Goal: Task Accomplishment & Management: Complete application form

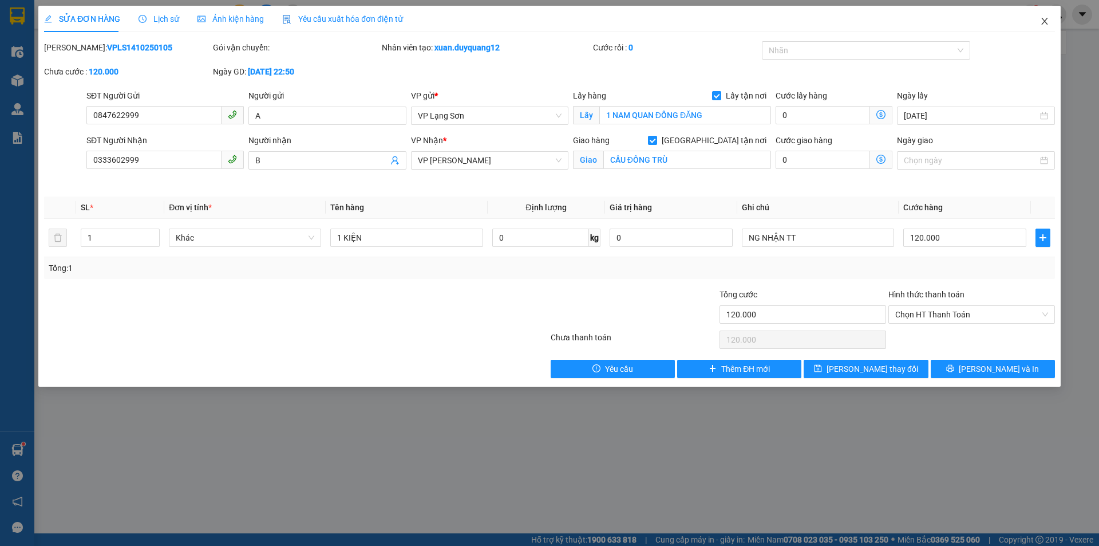
click at [1044, 19] on icon "close" at bounding box center [1044, 21] width 9 height 9
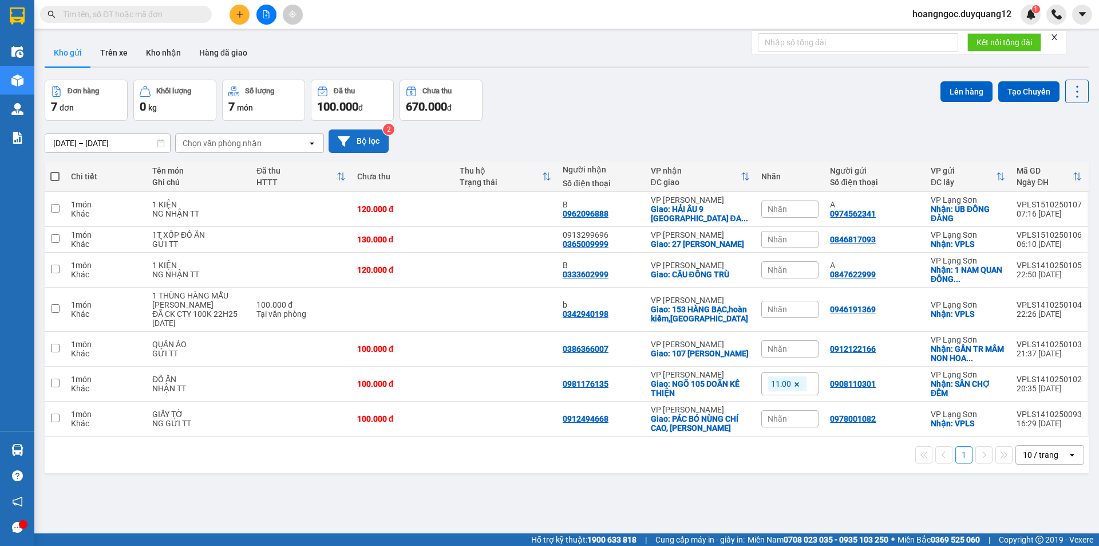
click at [352, 141] on button "Bộ lọc" at bounding box center [359, 140] width 60 height 23
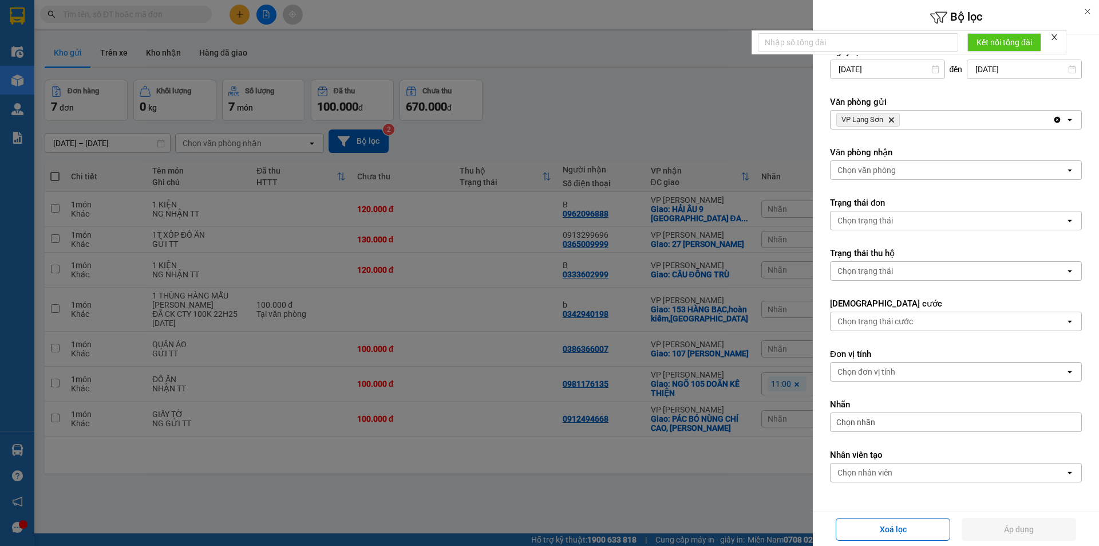
click at [601, 117] on div at bounding box center [549, 273] width 1099 height 546
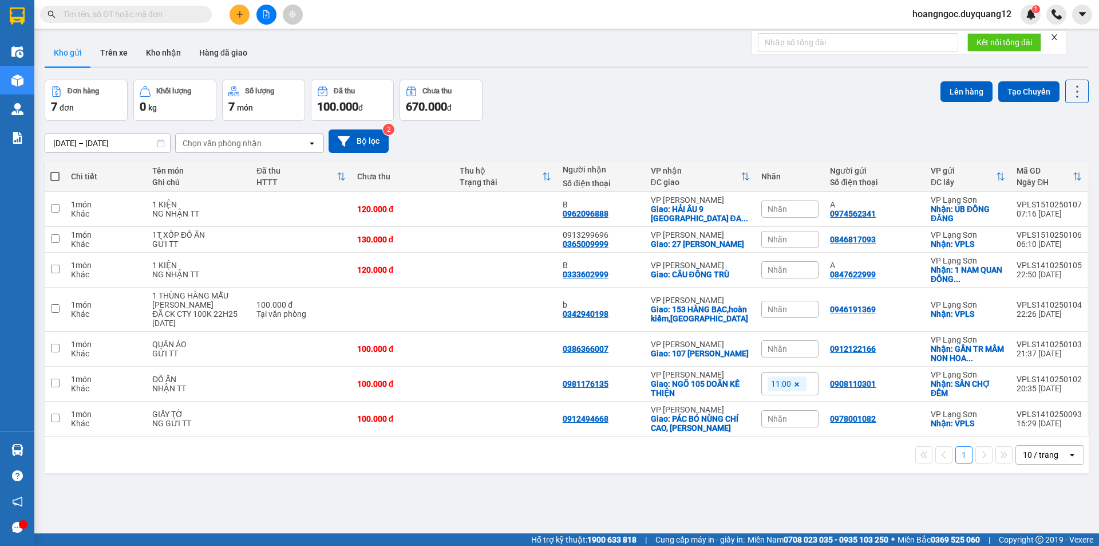
click at [244, 17] on button at bounding box center [240, 15] width 20 height 20
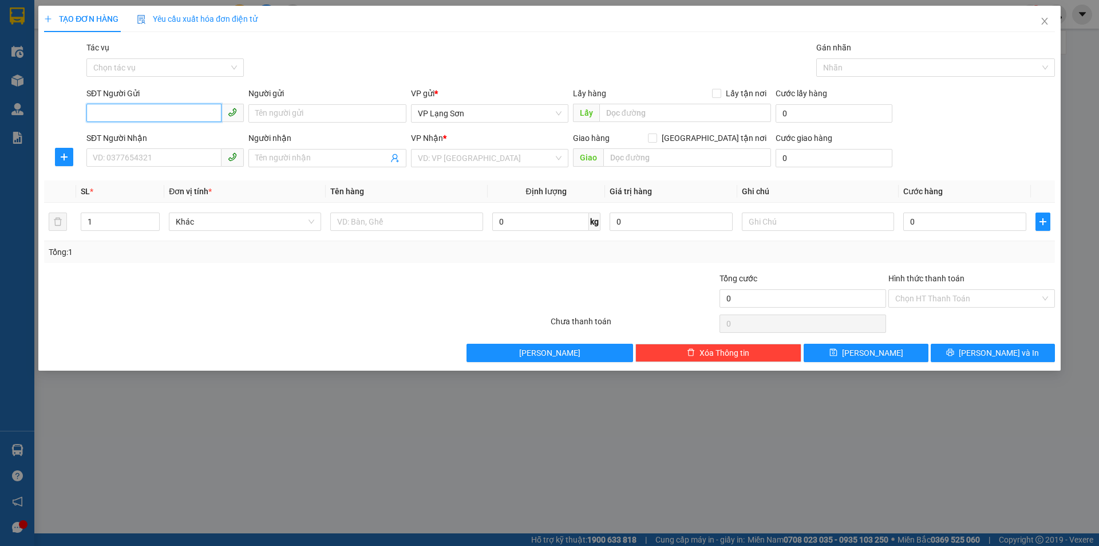
paste input "0986061184"
click at [477, 105] on span "VP Lạng Sơn" at bounding box center [490, 113] width 144 height 17
type input "0986061184"
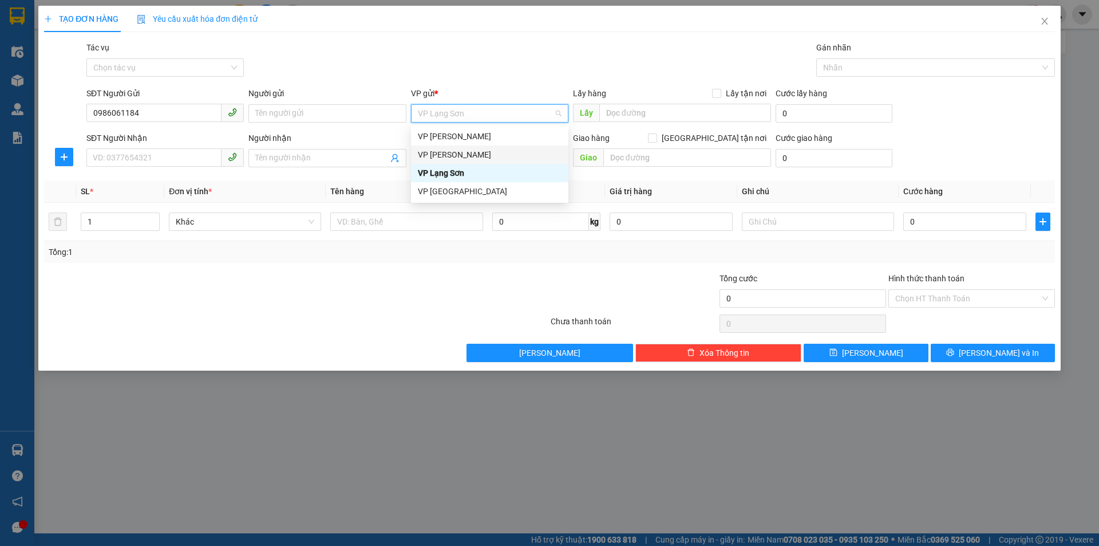
click at [455, 151] on div "VP [PERSON_NAME]" at bounding box center [490, 154] width 144 height 13
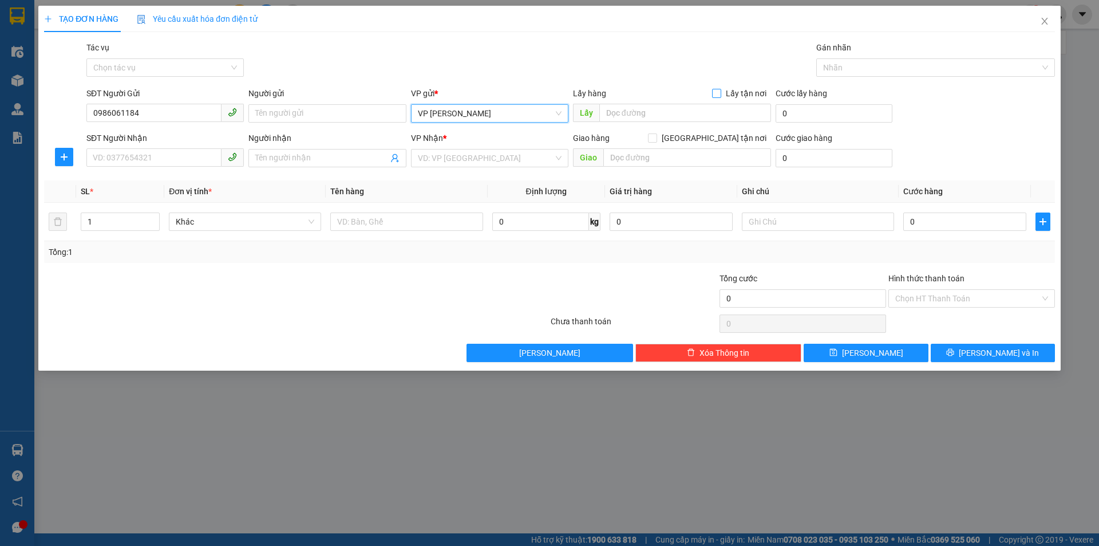
click at [719, 93] on input "Lấy tận nơi" at bounding box center [716, 93] width 8 height 8
checkbox input "true"
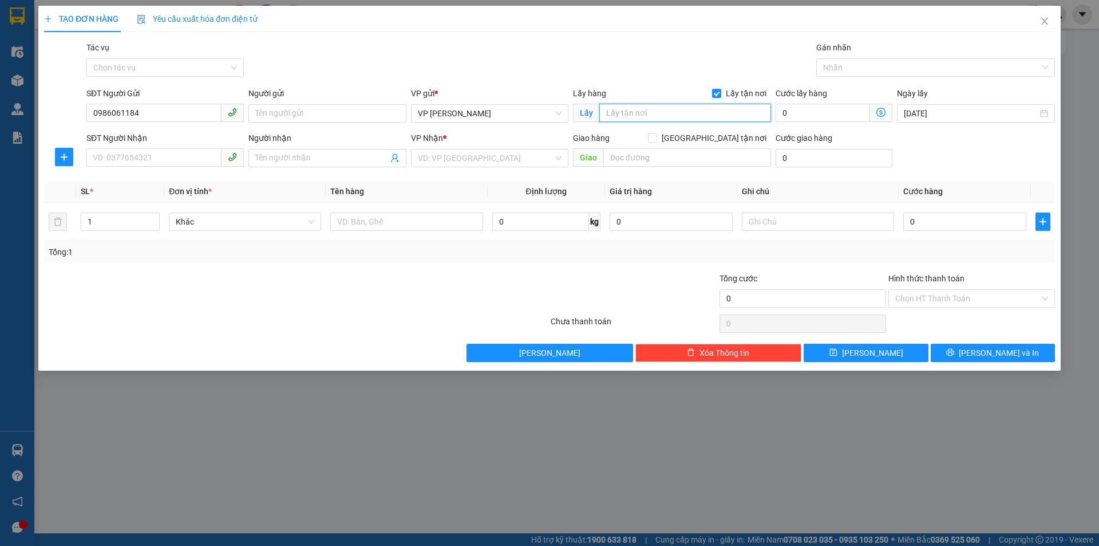
click at [658, 109] on input "text" at bounding box center [686, 113] width 172 height 18
type input "79 TRẦN XUÂN SOẠN"
click at [135, 163] on input "SĐT Người Nhận" at bounding box center [153, 157] width 135 height 18
click at [111, 165] on input "SĐT Người Nhận" at bounding box center [153, 157] width 135 height 18
type input "0964852666"
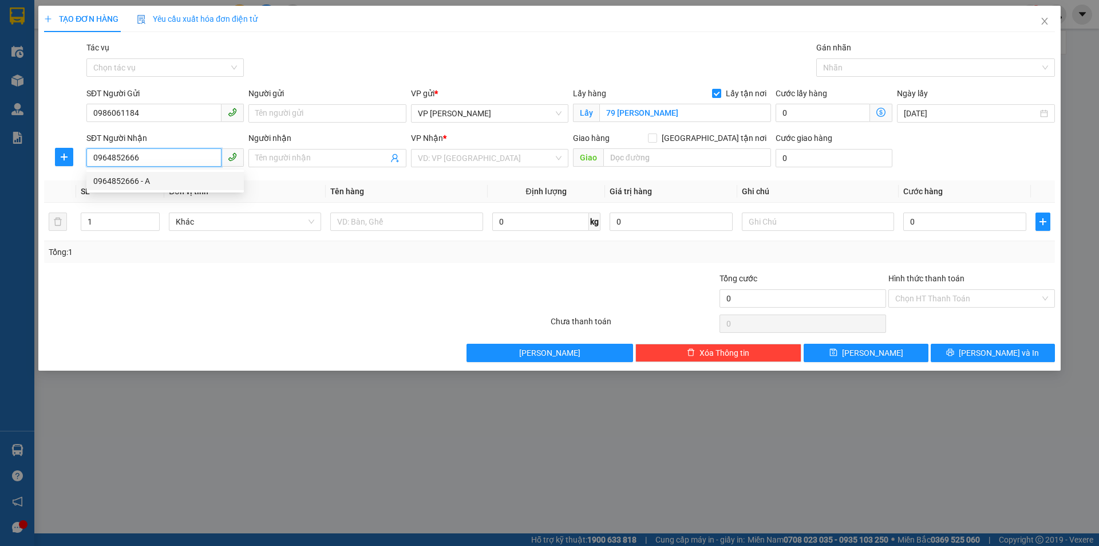
click at [119, 182] on div "0964852666 - A" at bounding box center [165, 181] width 144 height 13
type input "A"
checkbox input "true"
type input "TÒA HOA HỒNG 170 NGỌC KHÁNH"
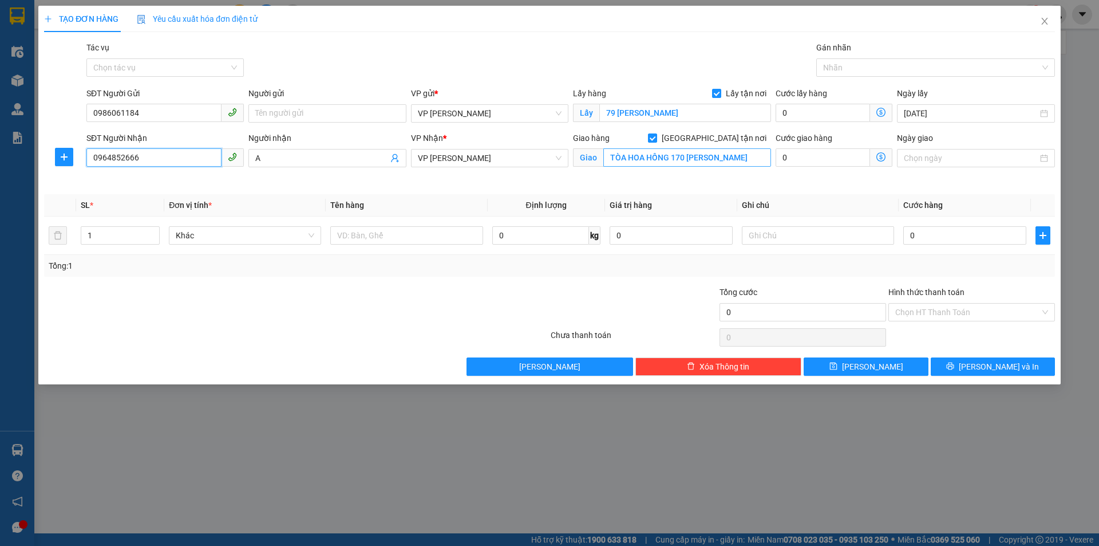
type input "0964852666"
click at [494, 164] on span "VP [PERSON_NAME]" at bounding box center [490, 157] width 144 height 17
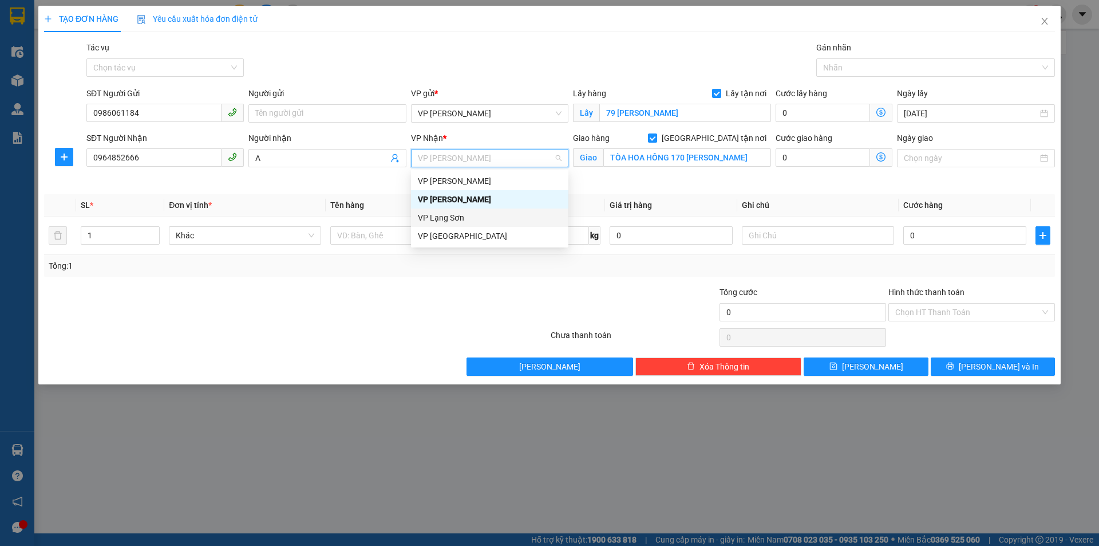
click at [454, 217] on div "VP Lạng Sơn" at bounding box center [490, 217] width 144 height 13
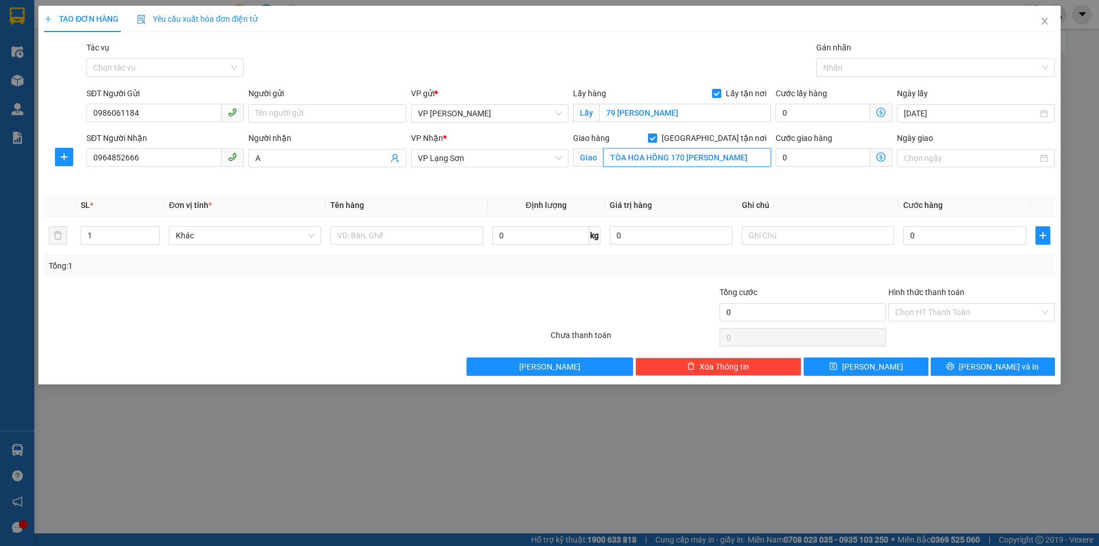
click at [753, 159] on input "TÒA HOA HỒNG 170 NGỌC KHÁNH" at bounding box center [688, 157] width 168 height 18
type input "BÁO SAU"
click at [945, 235] on input "0" at bounding box center [965, 235] width 123 height 18
type input "1"
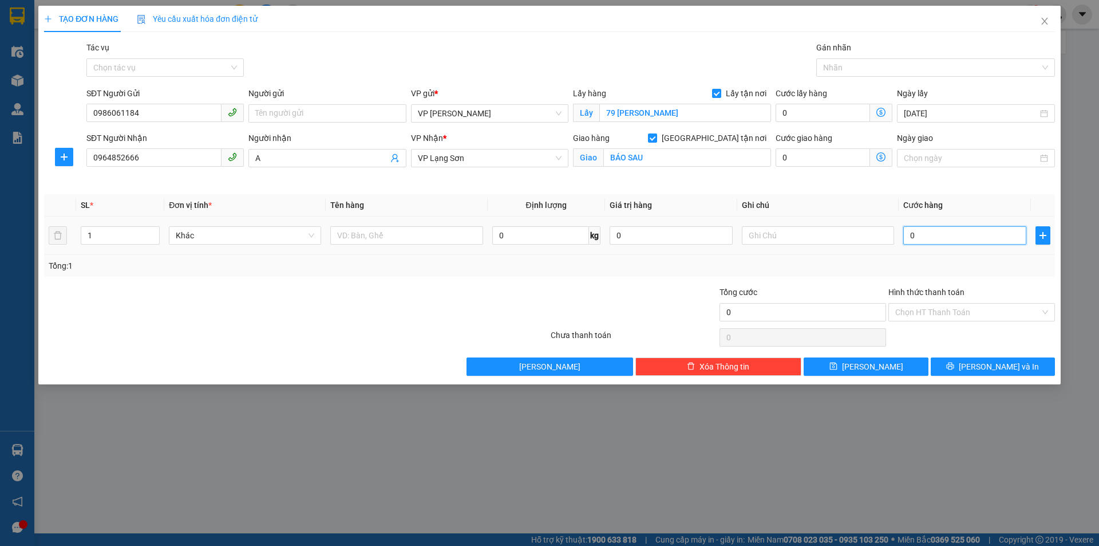
type input "1"
type input "10"
type input "100"
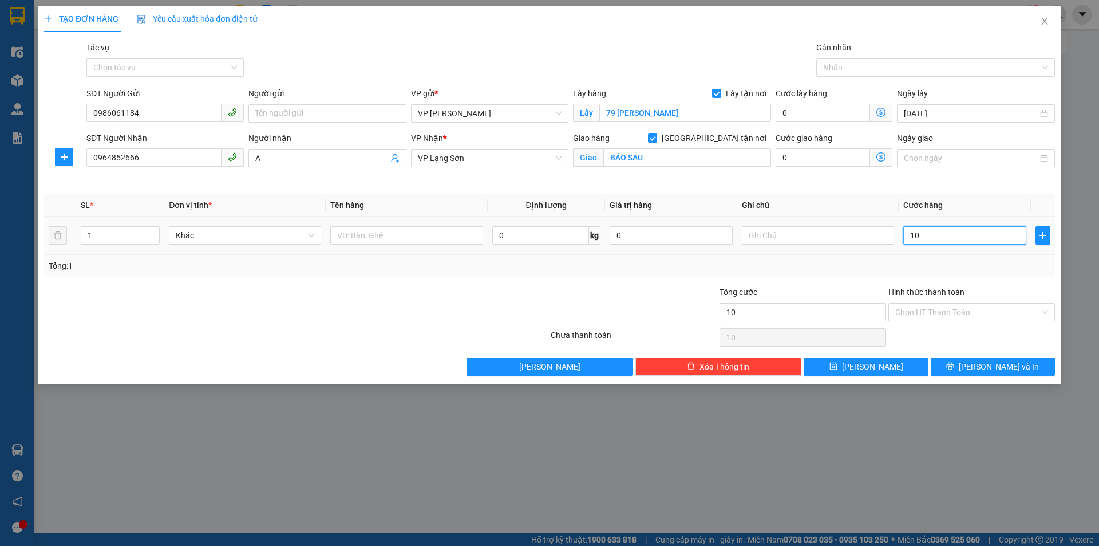
type input "100"
type input "100.000"
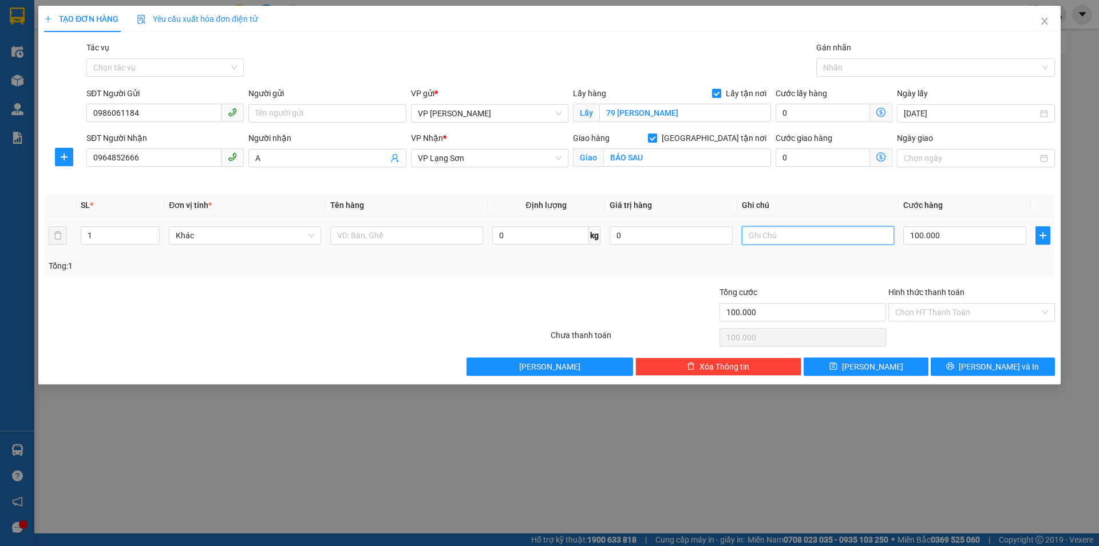
click at [787, 242] on input "text" at bounding box center [818, 235] width 152 height 18
type input "NHẬN TT"
click at [363, 234] on input "text" at bounding box center [406, 235] width 152 height 18
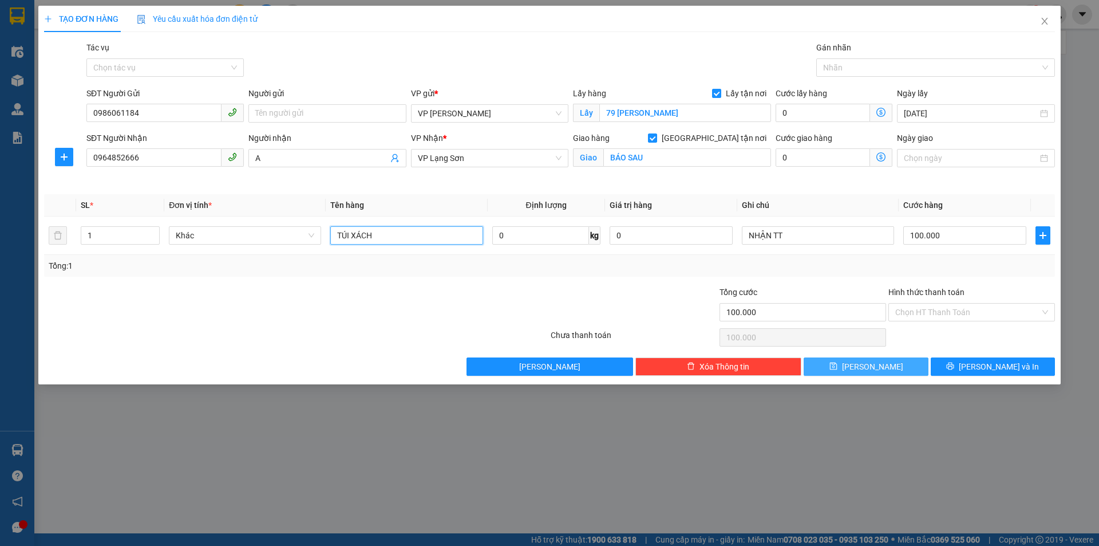
type input "TÚI XÁCH"
click at [877, 364] on span "Lưu" at bounding box center [872, 366] width 61 height 13
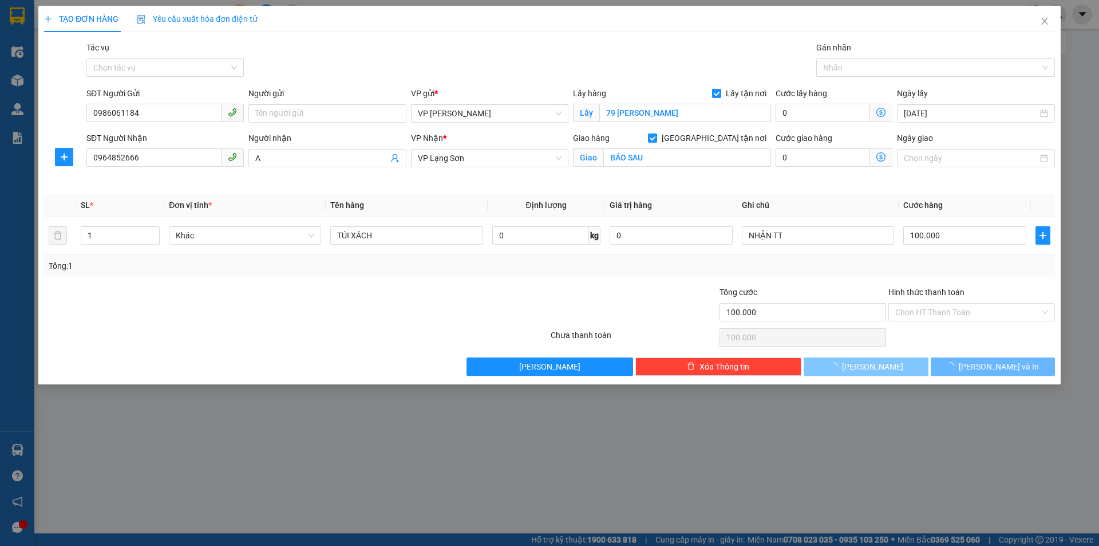
checkbox input "false"
type input "0"
